Goal: Check status

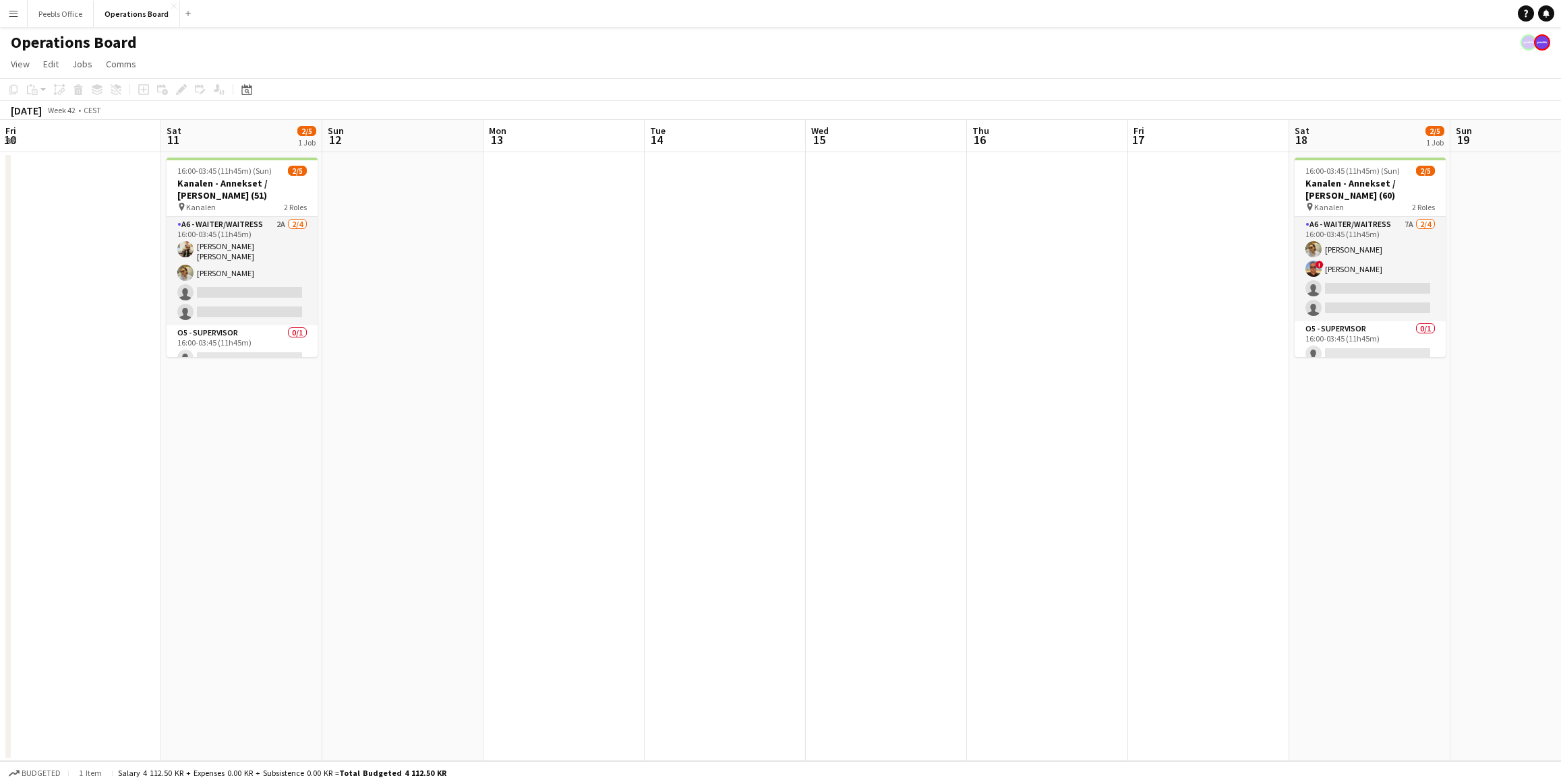
scroll to position [0, 537]
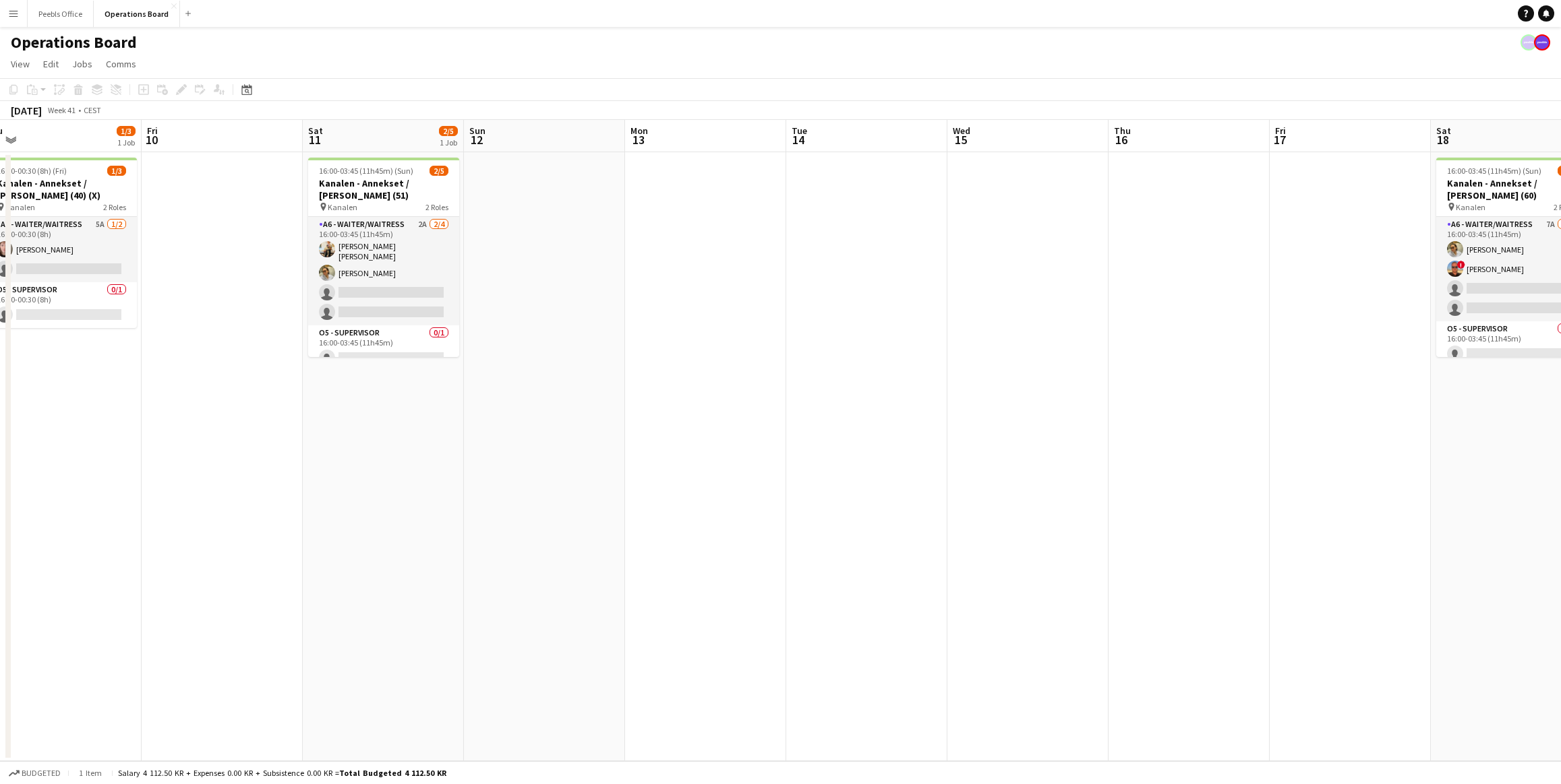
drag, startPoint x: 0, startPoint y: 0, endPoint x: 1247, endPoint y: 394, distance: 1307.8
click at [1247, 394] on app-calendar-viewport "Tue 7 Wed 8 2/4 1 Job Thu 9 1/3 1 Job Fri 10 Sat 11 2/5 1 Job Sun 12 Mon 13 Tue…" at bounding box center [780, 441] width 1561 height 641
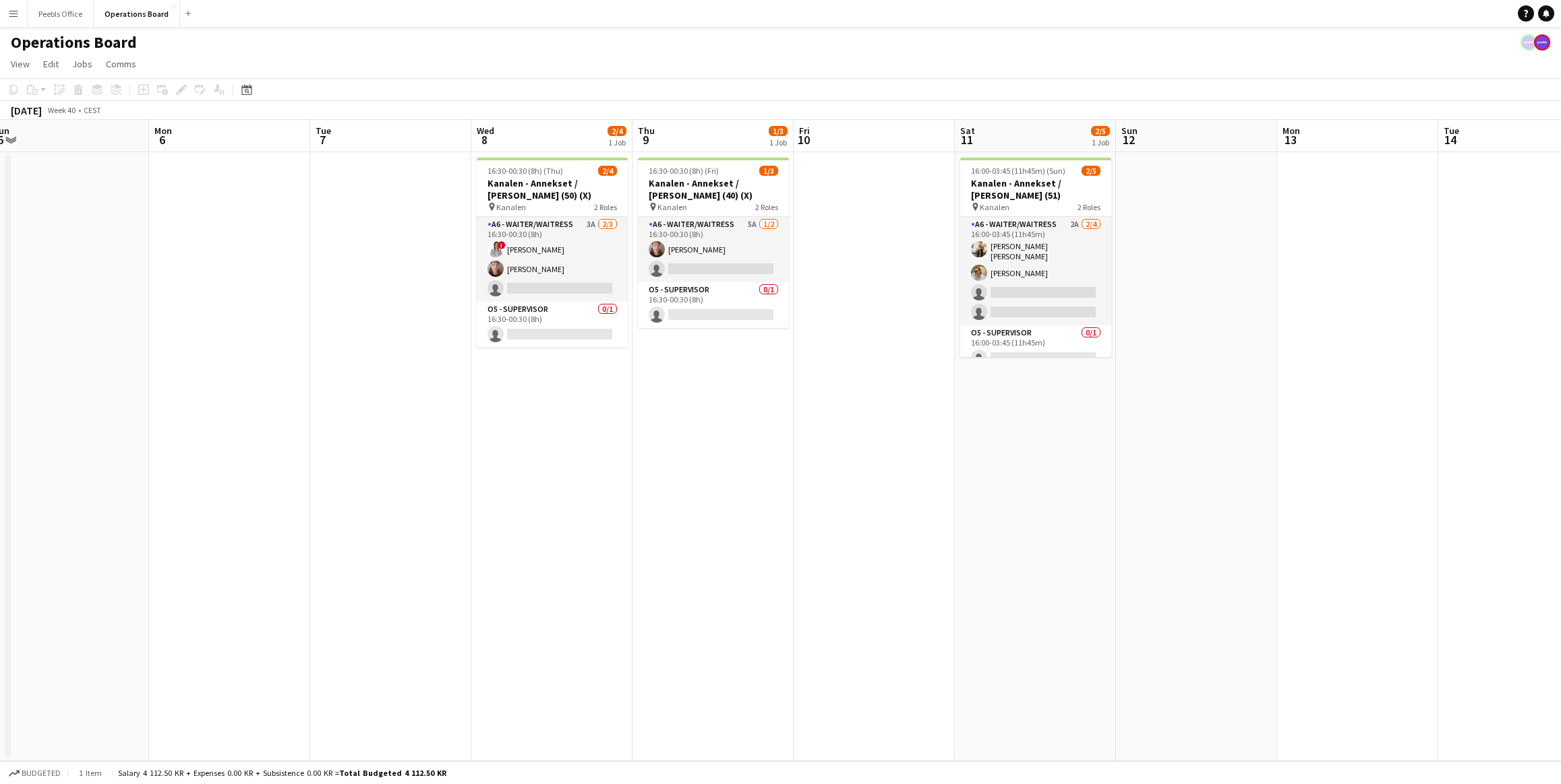
drag, startPoint x: 317, startPoint y: 598, endPoint x: 1132, endPoint y: 492, distance: 821.9
click at [1132, 492] on app-calendar-viewport "Fri 3 1/2 1 Job Sat 4 4/5 1 Job Sun 5 Mon 6 Tue 7 Wed 8 2/4 1 Job Thu 9 1/3 1 J…" at bounding box center [780, 441] width 1561 height 641
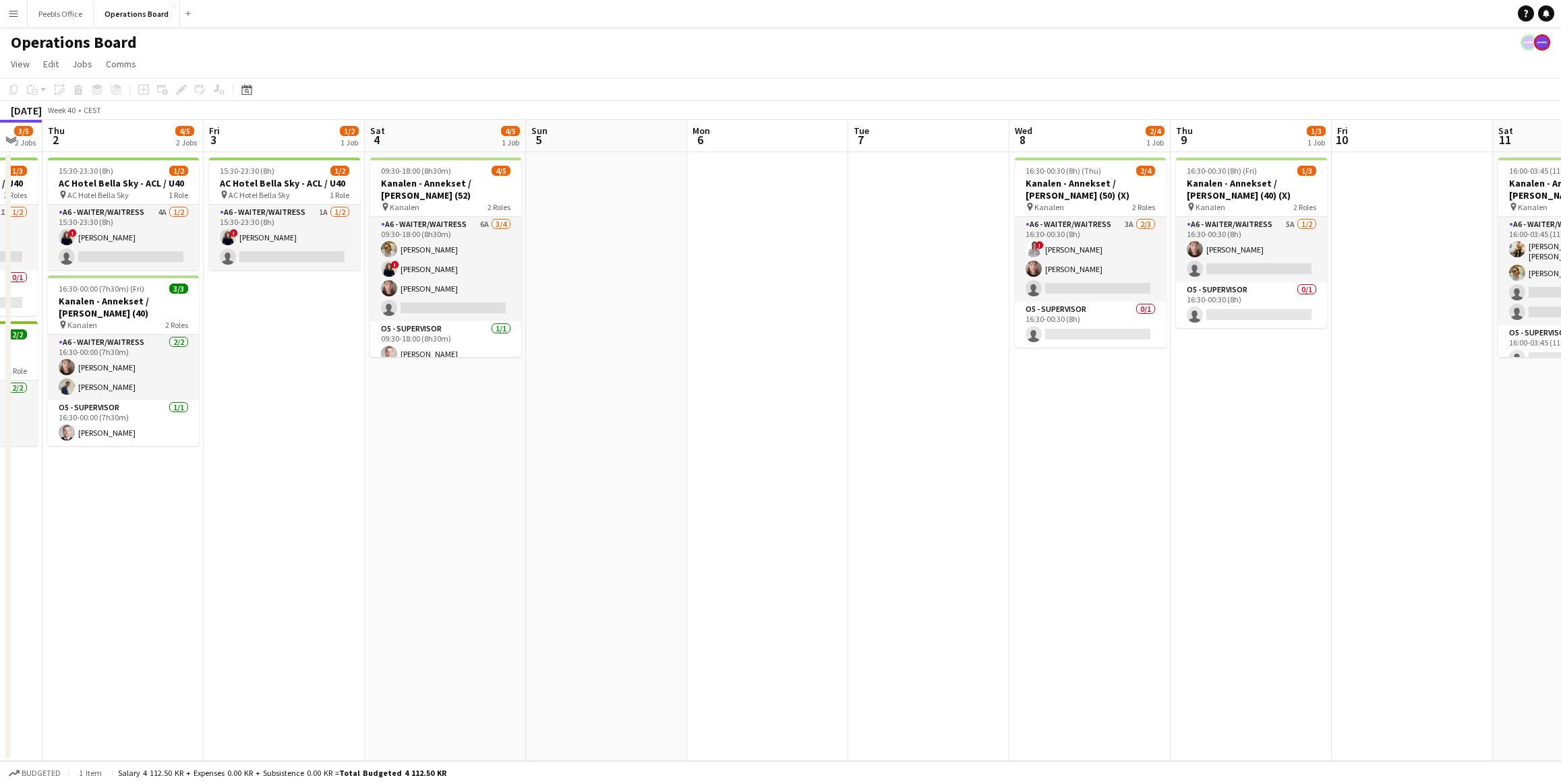
scroll to position [0, 316]
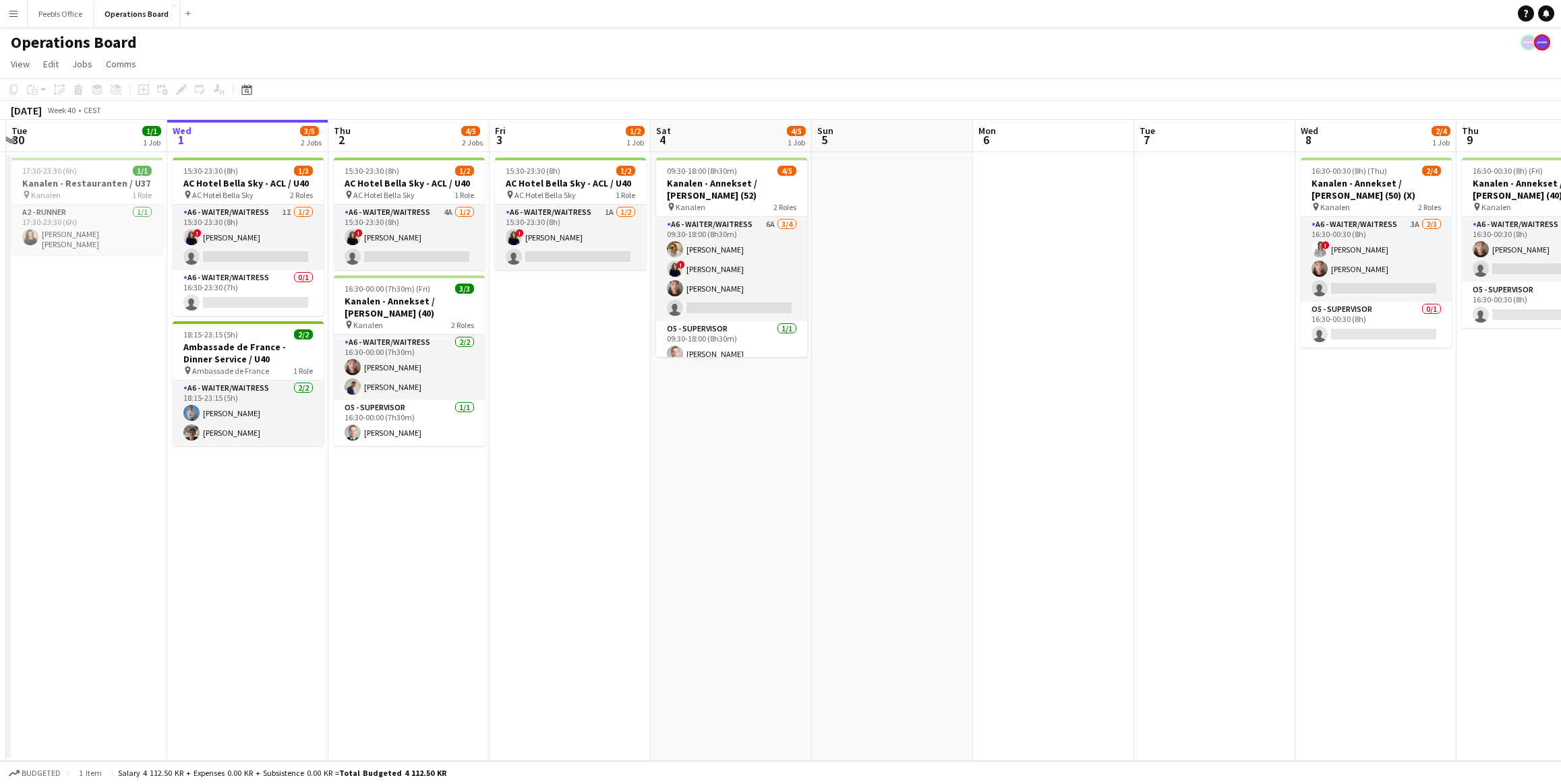
drag, startPoint x: 332, startPoint y: 495, endPoint x: 992, endPoint y: 469, distance: 660.5
click at [992, 469] on app-calendar-viewport "Sun 28 Mon 29 Tue 30 1/1 1 Job Wed 1 3/5 2 Jobs Thu 2 4/5 2 Jobs Fri 3 1/2 1 Jo…" at bounding box center [780, 441] width 1561 height 641
click at [318, 739] on app-date-cell "15:30-23:30 (8h) 1/3 AC Hotel Bella Sky - ACL / U40 pin AC Hotel Bella Sky 2 Ro…" at bounding box center [248, 457] width 161 height 609
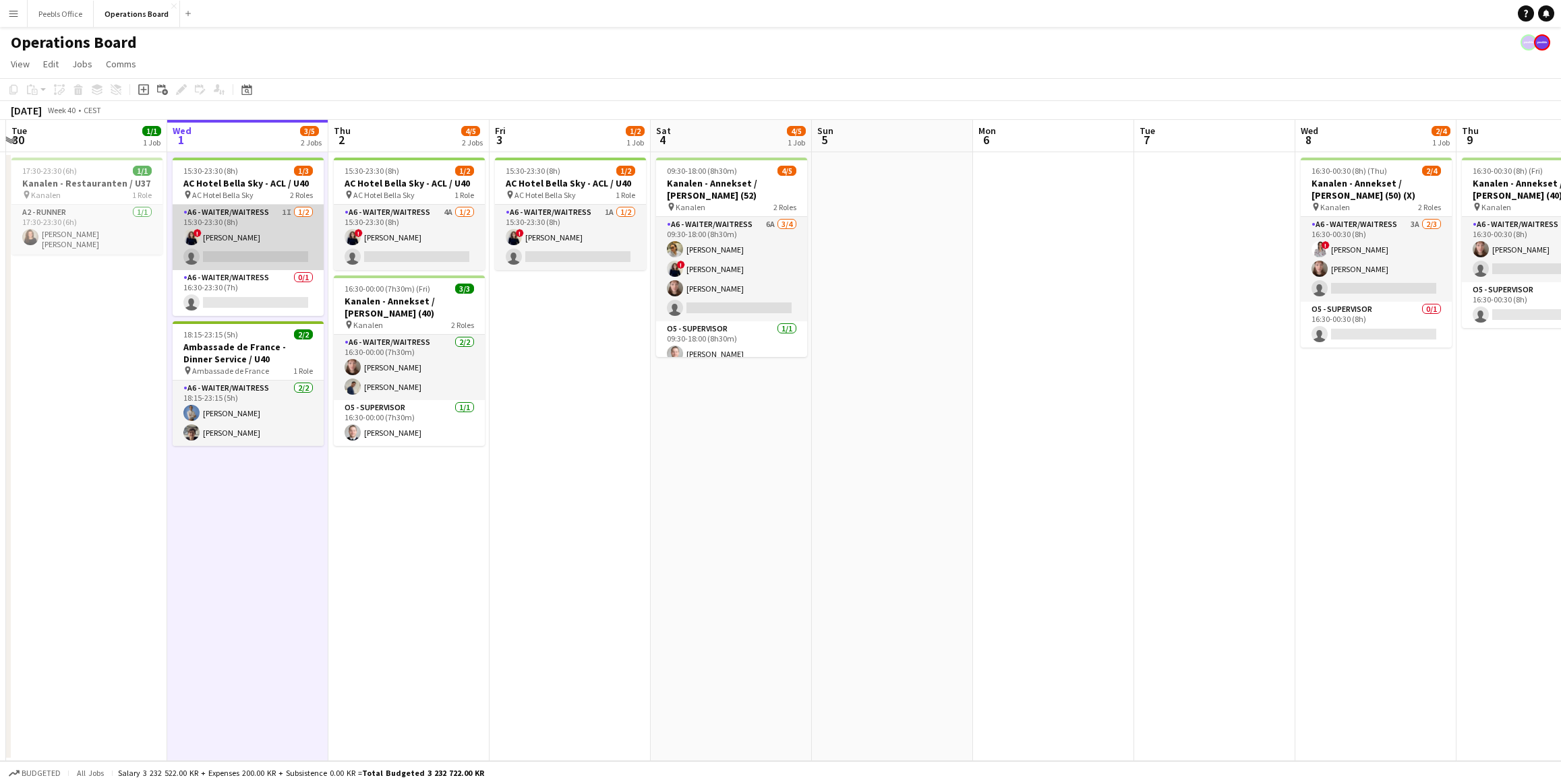
click at [244, 240] on app-card-role "A6 - WAITER/WAITRESS 1I 1/2 15:30-23:30 (8h) ! Ugne Kisieliute single-neutral-a…" at bounding box center [249, 238] width 151 height 66
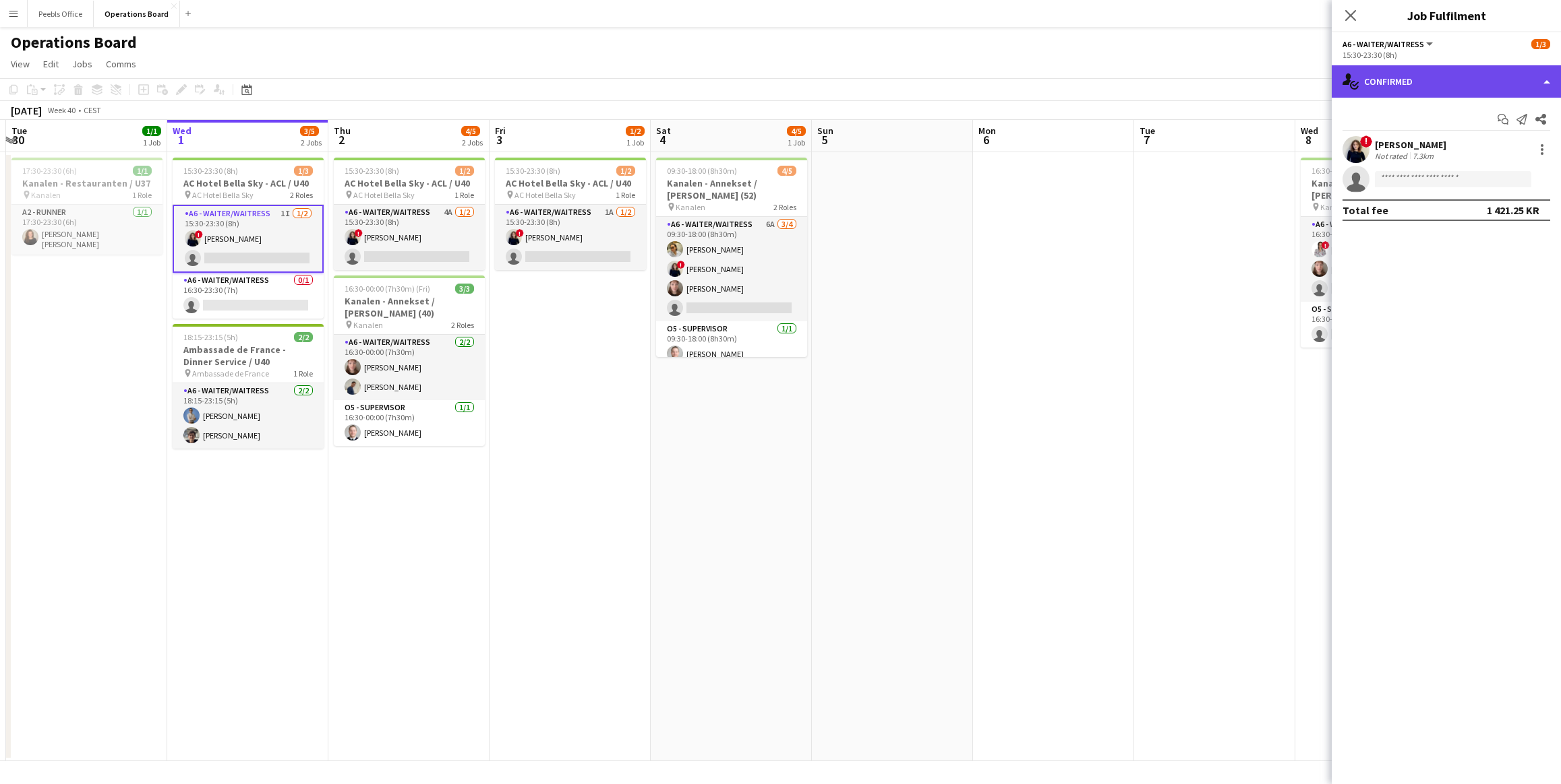
click at [1470, 75] on div "single-neutral-actions-check-2 Confirmed" at bounding box center [1446, 81] width 229 height 32
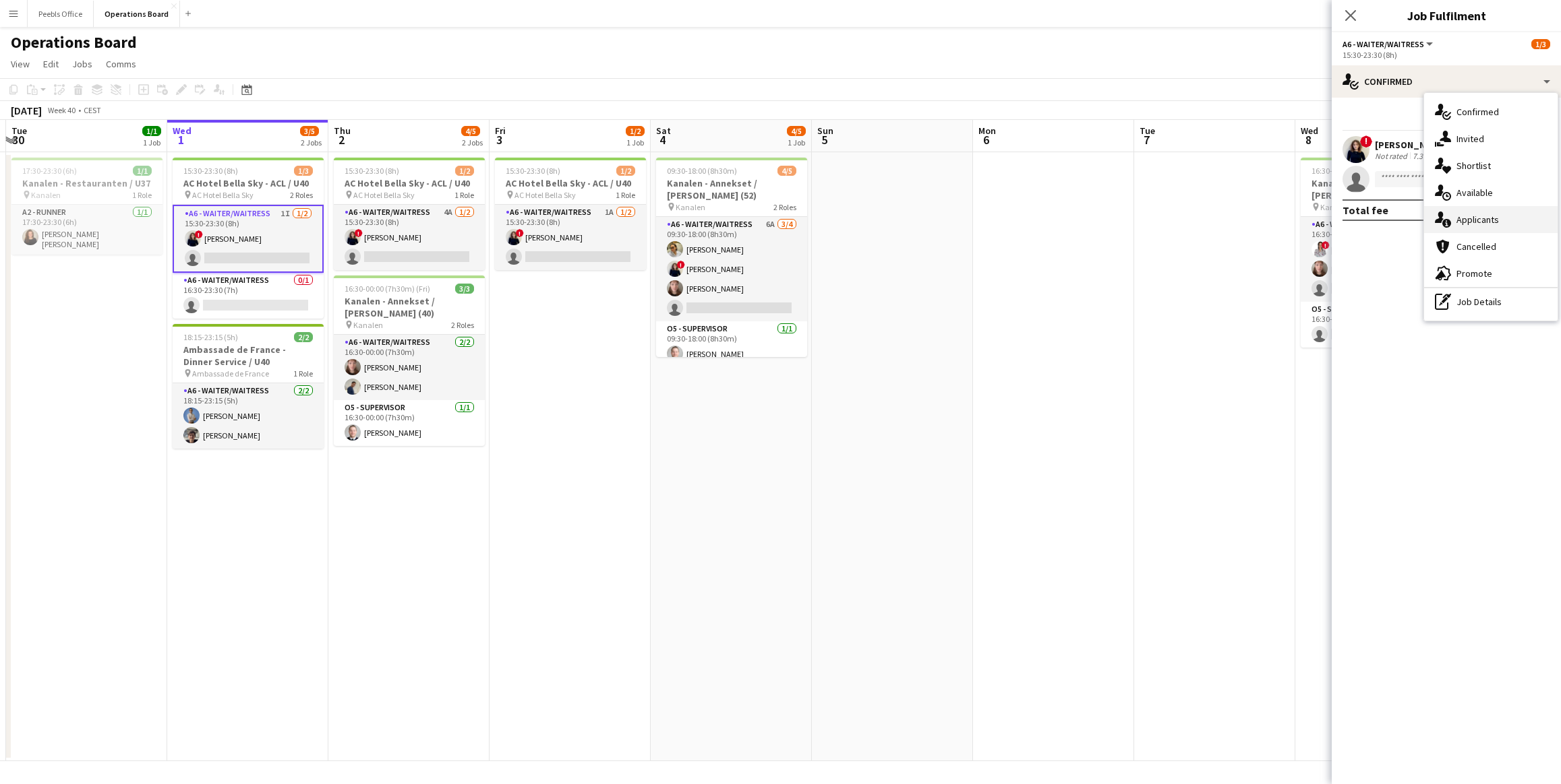
click at [1470, 227] on div "single-neutral-actions-information Applicants" at bounding box center [1490, 219] width 133 height 27
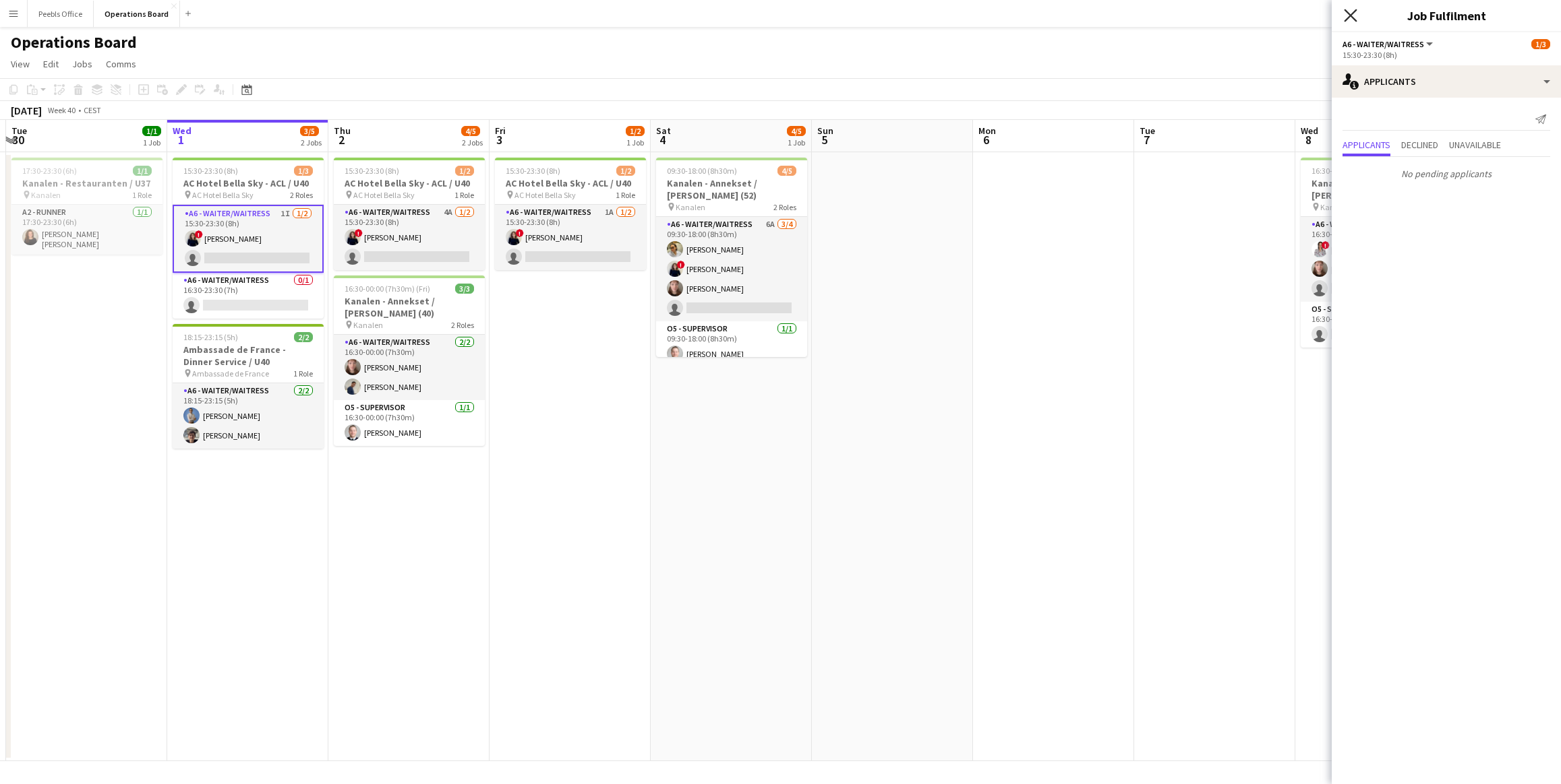
click at [1354, 17] on icon "Close pop-in" at bounding box center [1350, 15] width 13 height 13
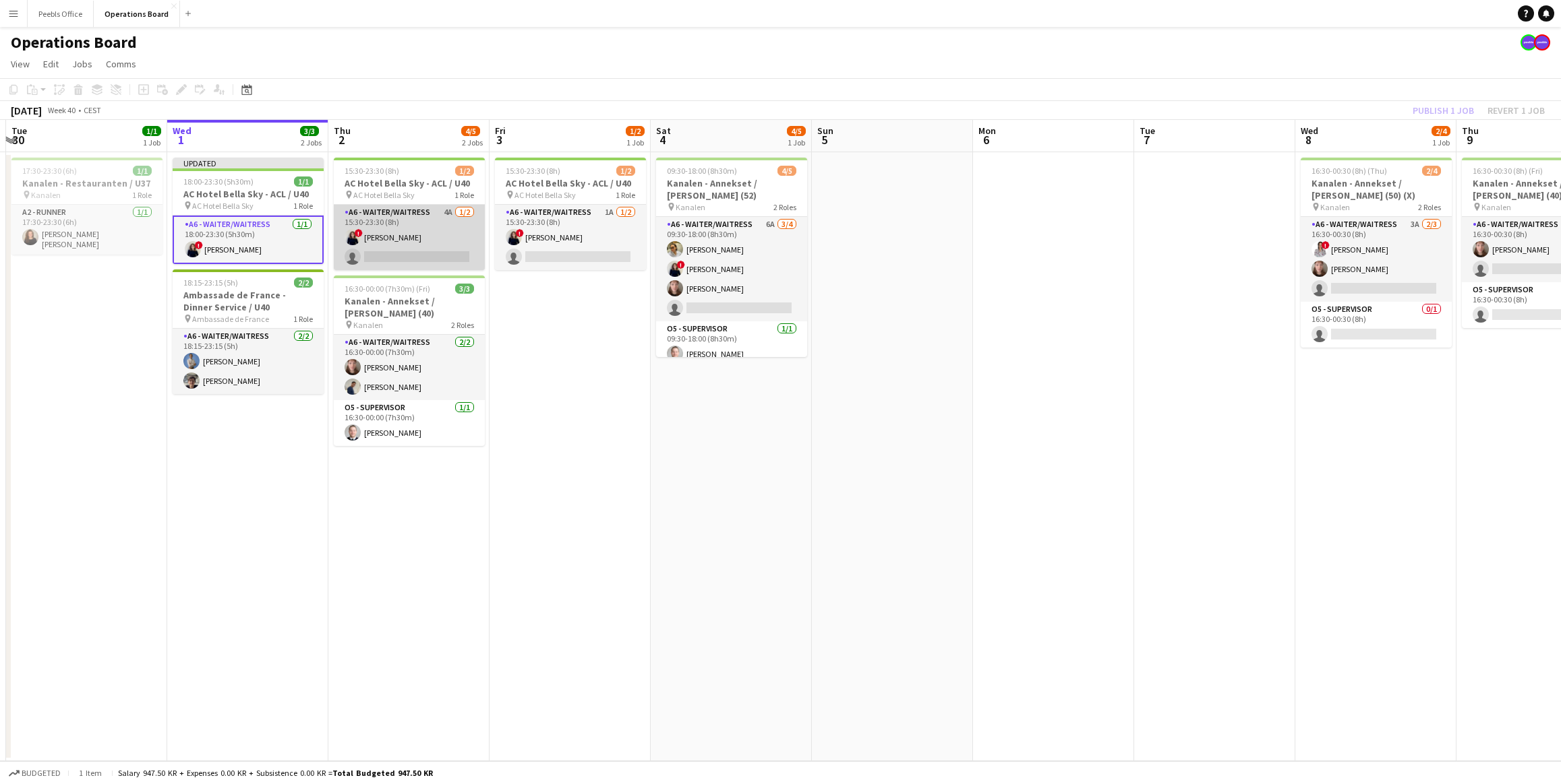
click at [408, 250] on app-card-role "A6 - WAITER/WAITRESS 4A 1/2 15:30-23:30 (8h) ! Ugne Kisieliute single-neutral-a…" at bounding box center [409, 238] width 151 height 66
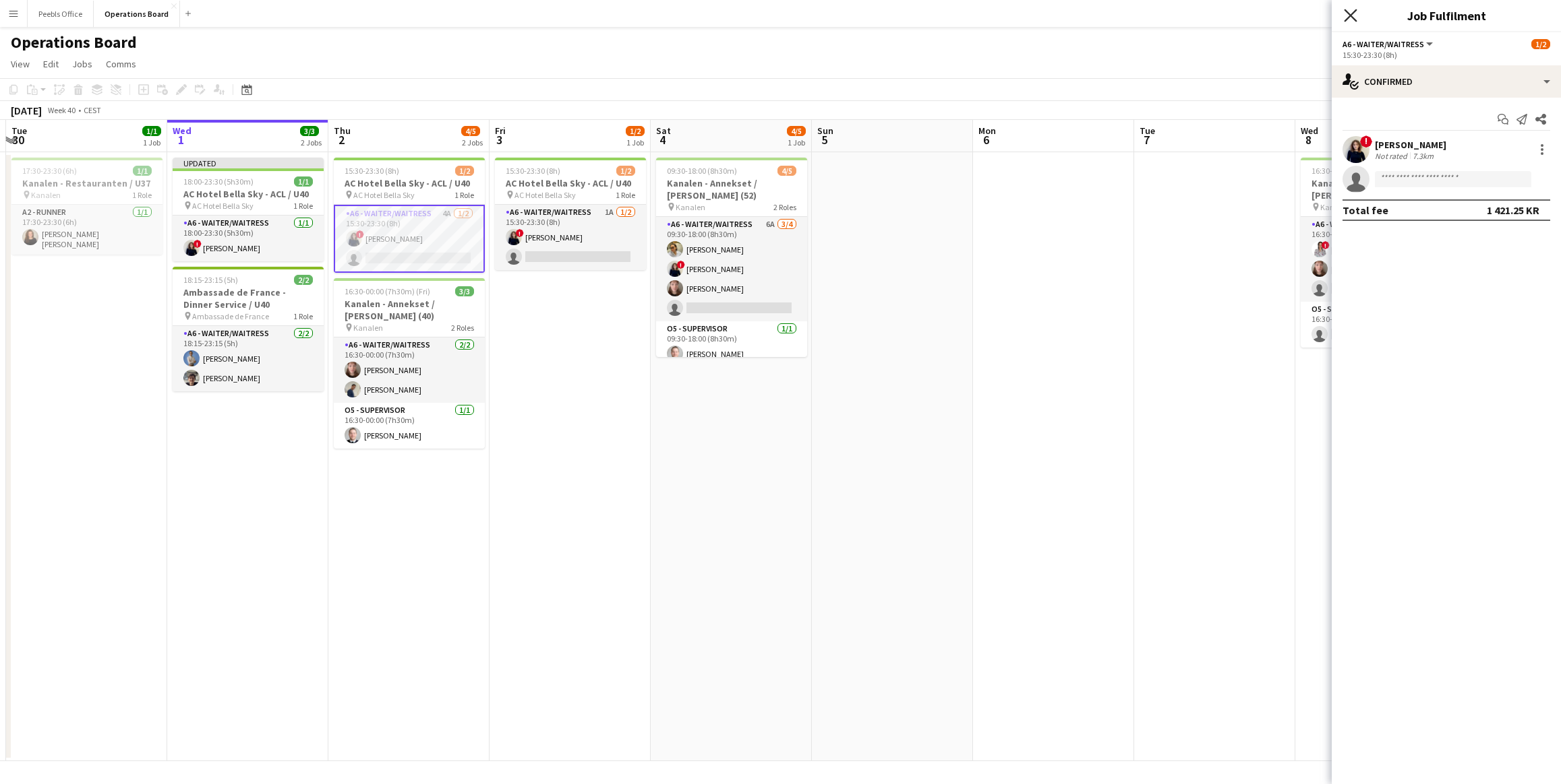
click at [1351, 16] on icon at bounding box center [1350, 15] width 13 height 13
